Goal: Task Accomplishment & Management: Use online tool/utility

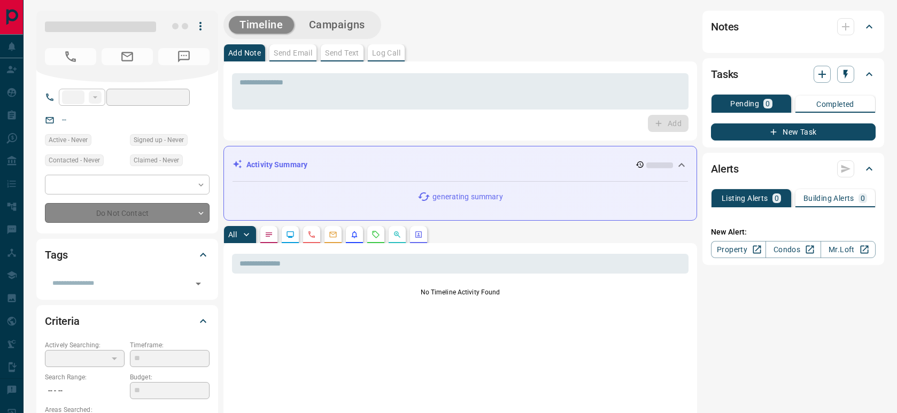
type input "**"
type input "**********"
type input "*"
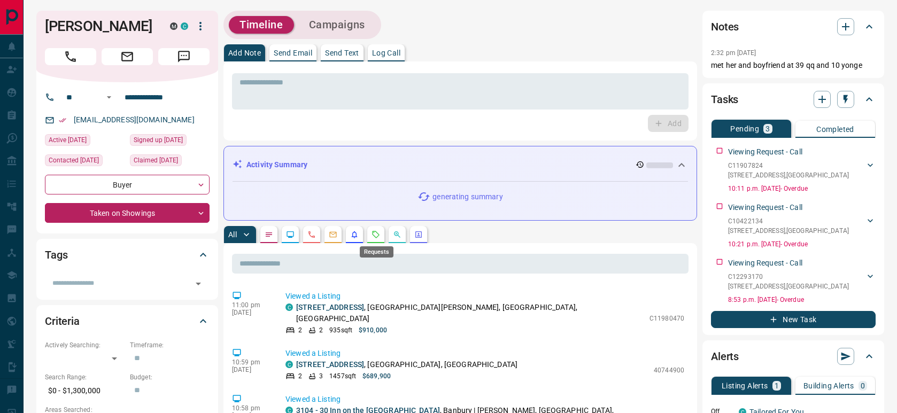
click at [377, 232] on icon "Requests" at bounding box center [376, 234] width 7 height 7
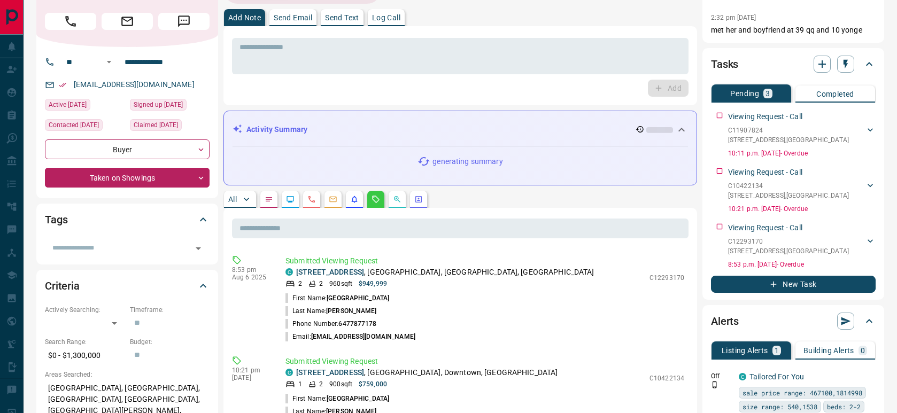
scroll to position [36, 0]
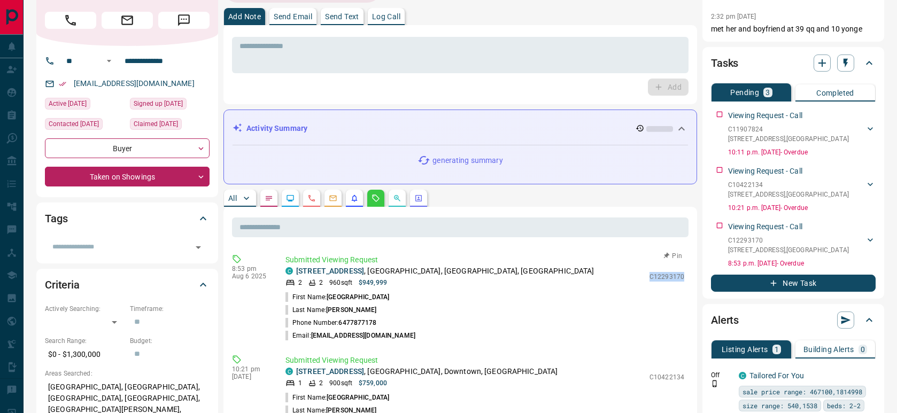
drag, startPoint x: 685, startPoint y: 276, endPoint x: 653, endPoint y: 279, distance: 32.7
click at [653, 279] on div "Submitted Viewing Request C [STREET_ADDRESS] 2 2 960 sqft $949,999 C12293170 Fi…" at bounding box center [486, 298] width 403 height 88
copy p "C12293170"
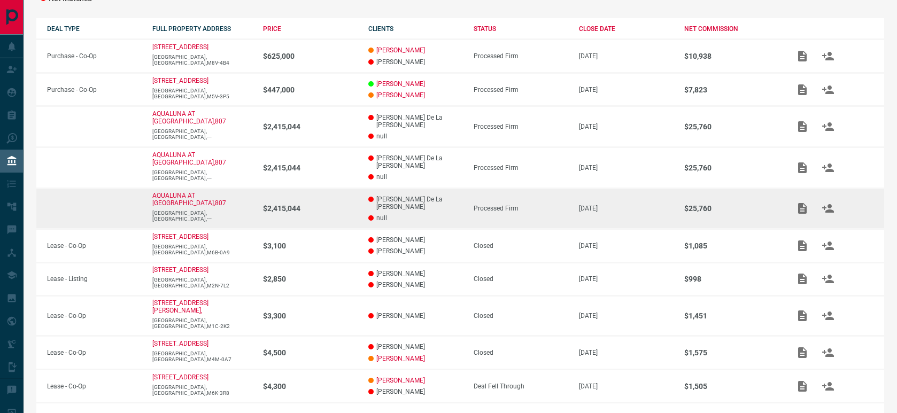
scroll to position [190, 0]
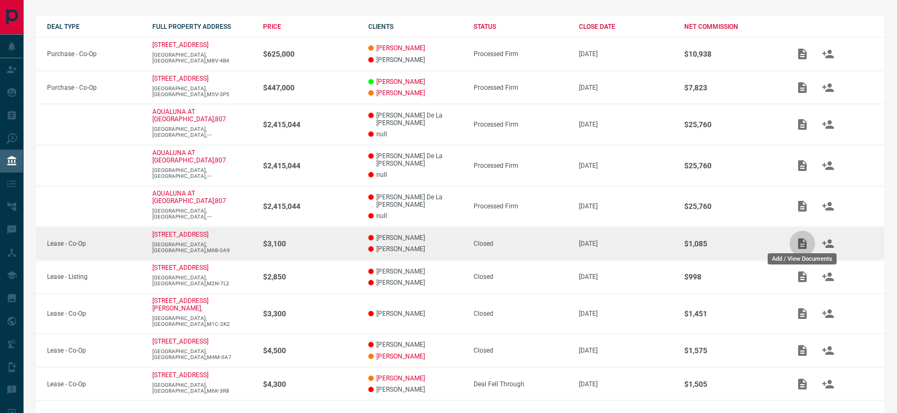
click at [804, 242] on icon "Add / View Documents" at bounding box center [802, 243] width 9 height 11
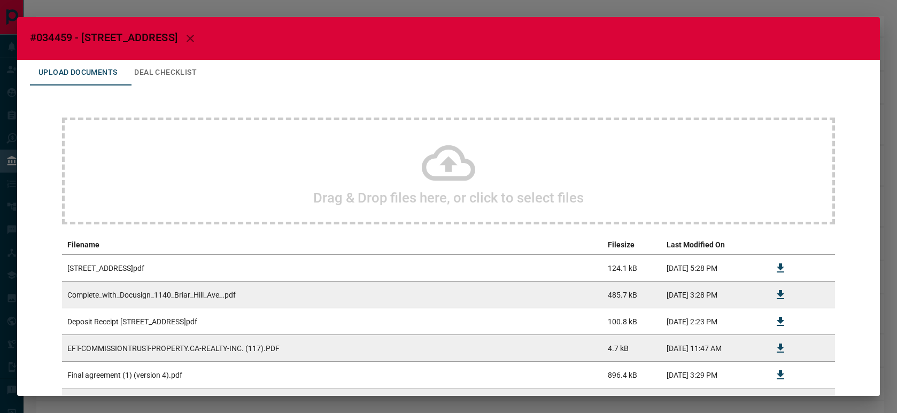
scroll to position [89, 0]
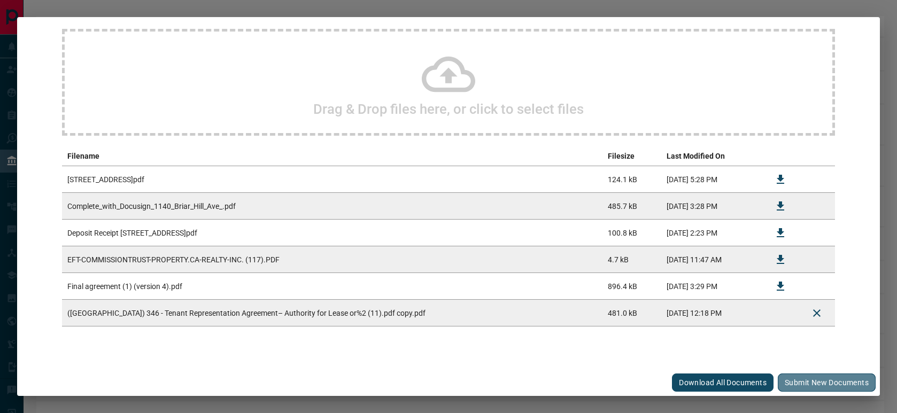
click at [811, 379] on button "Submit new documents" at bounding box center [827, 383] width 98 height 18
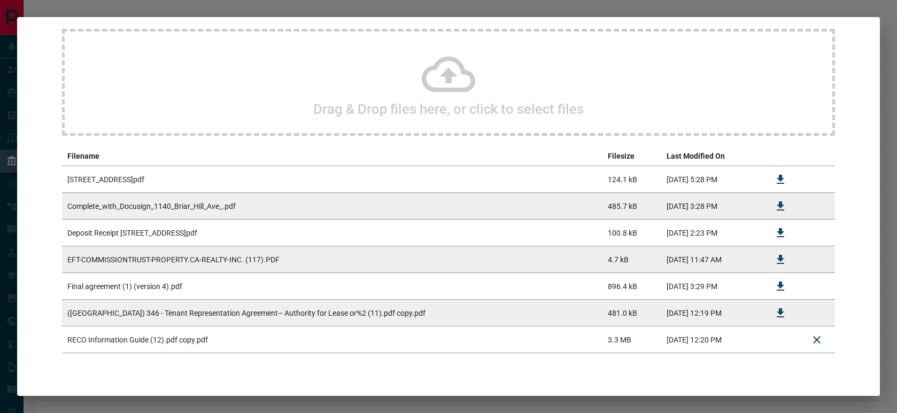
scroll to position [115, 0]
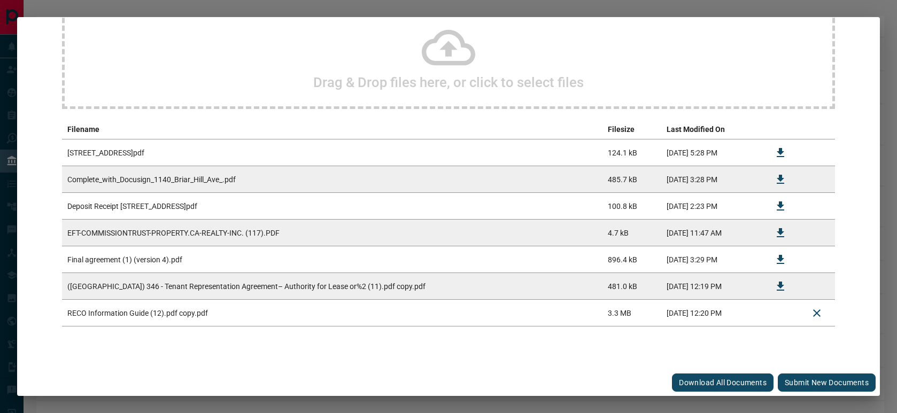
click at [814, 387] on button "Submit new documents" at bounding box center [827, 383] width 98 height 18
